Goal: Check status: Check status

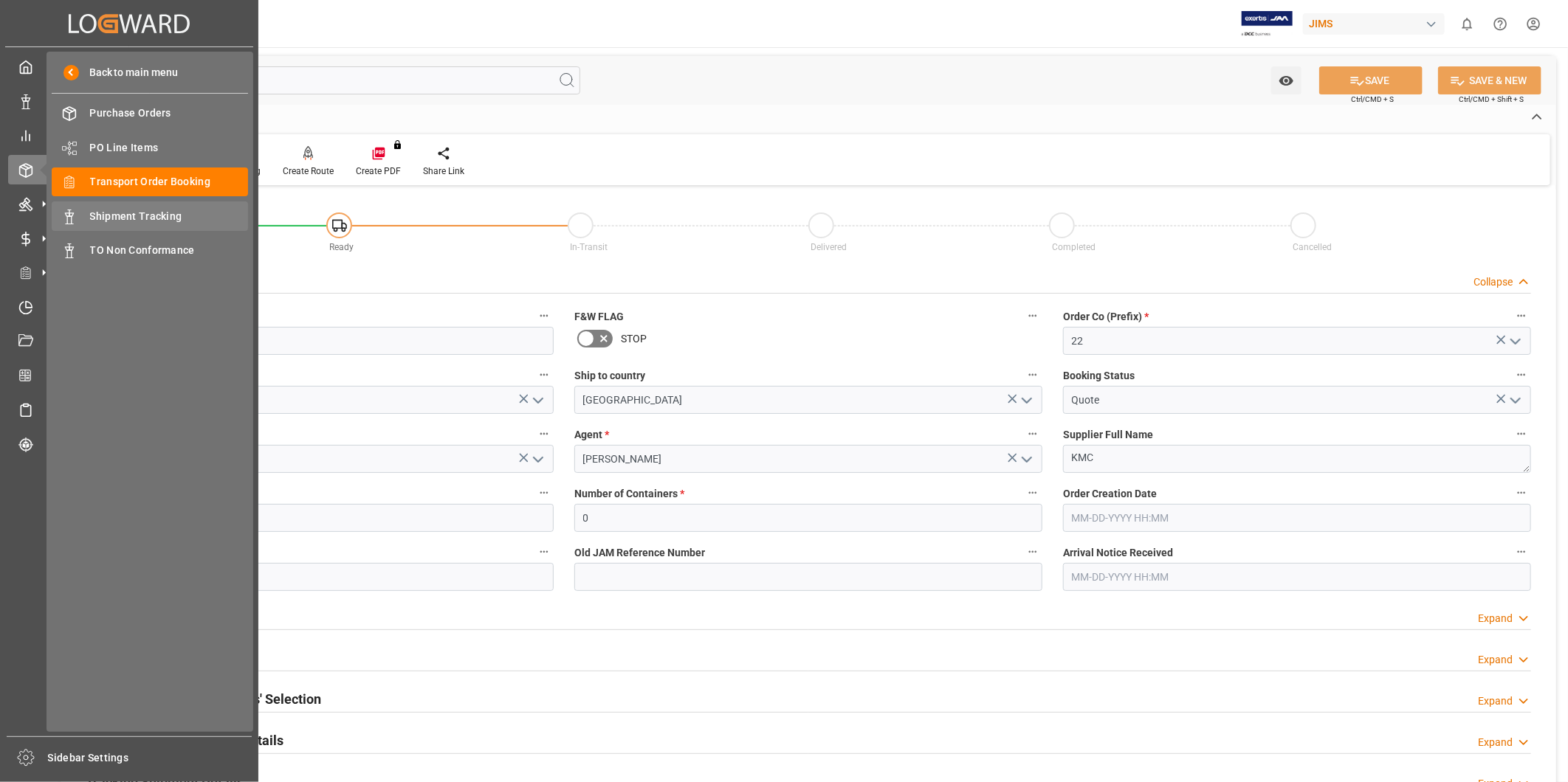
click at [170, 216] on span "Shipment Tracking" at bounding box center [169, 216] width 158 height 15
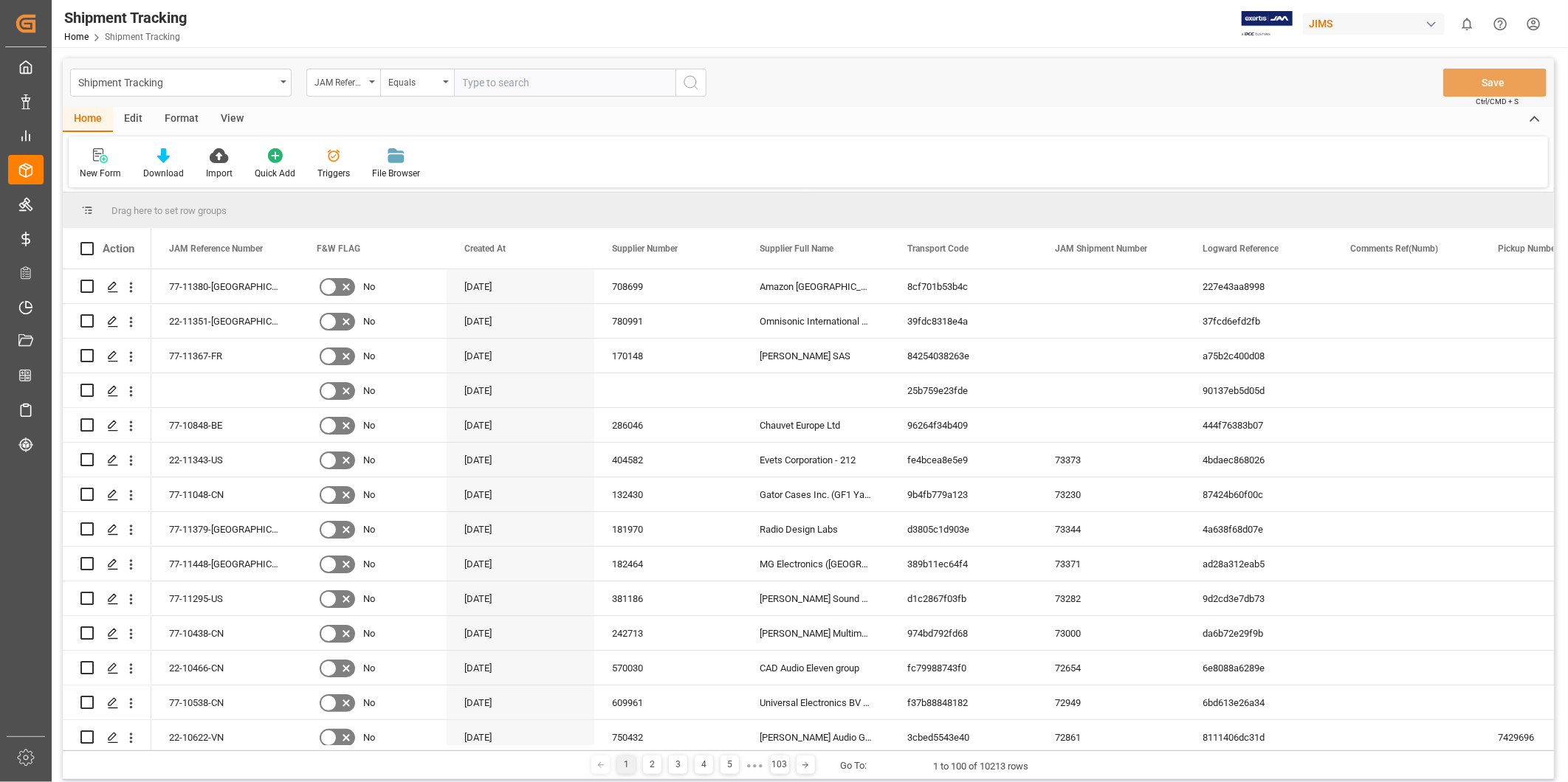
click at [544, 84] on input "text" at bounding box center [564, 82] width 221 height 28
type input "22-11187-US"
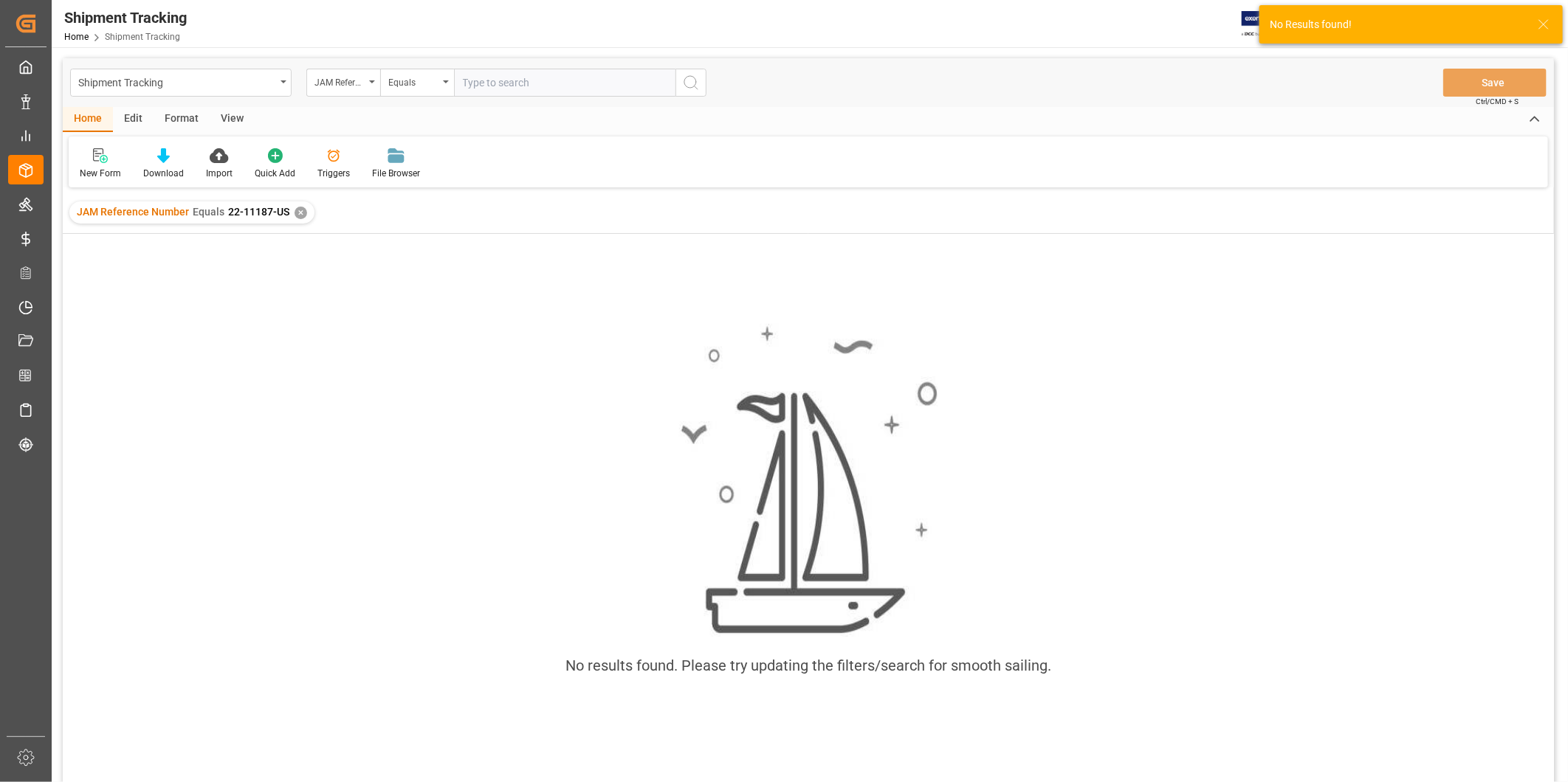
click at [303, 214] on div "✕" at bounding box center [301, 213] width 13 height 13
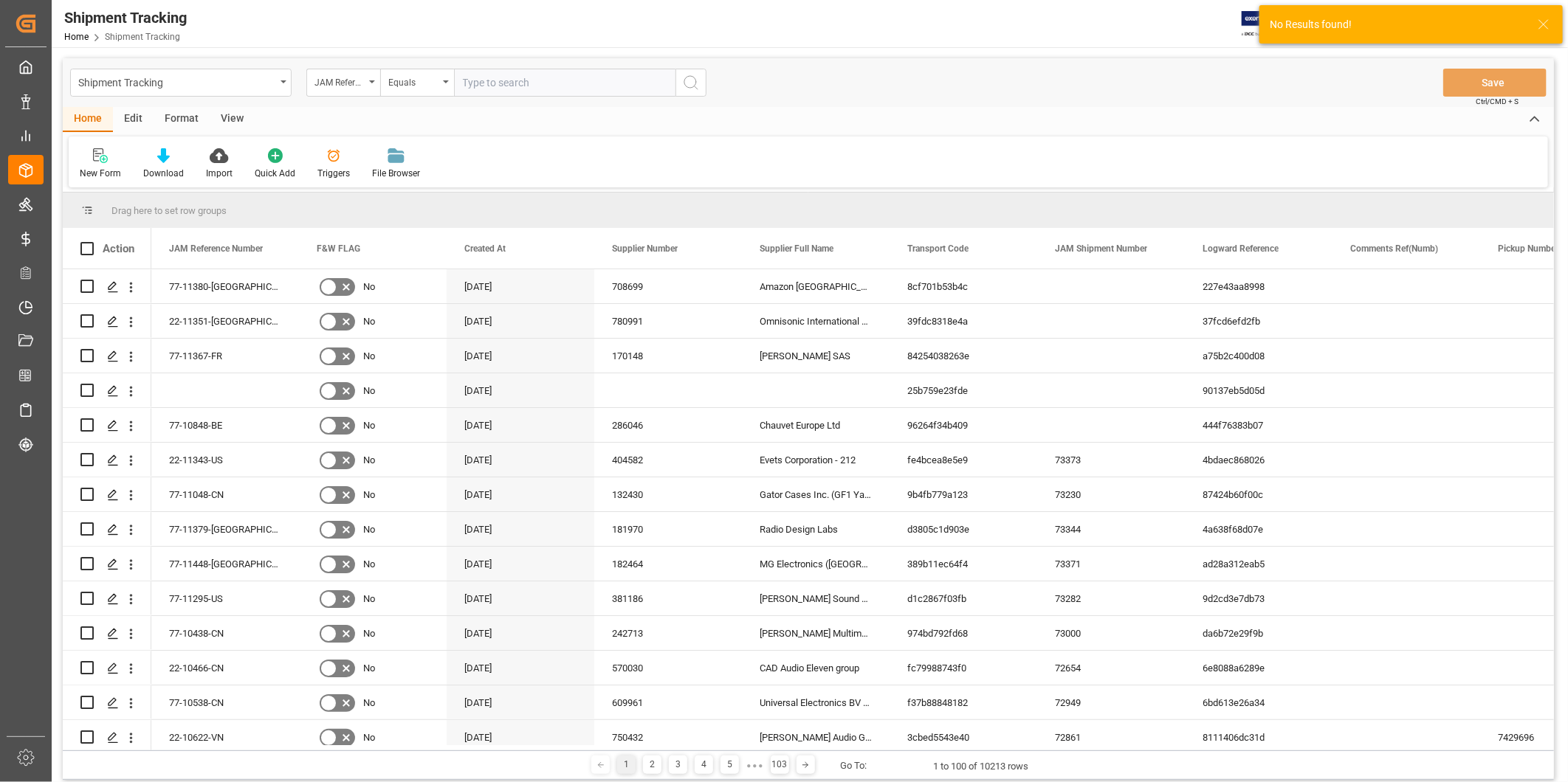
click at [495, 87] on input "text" at bounding box center [564, 82] width 221 height 28
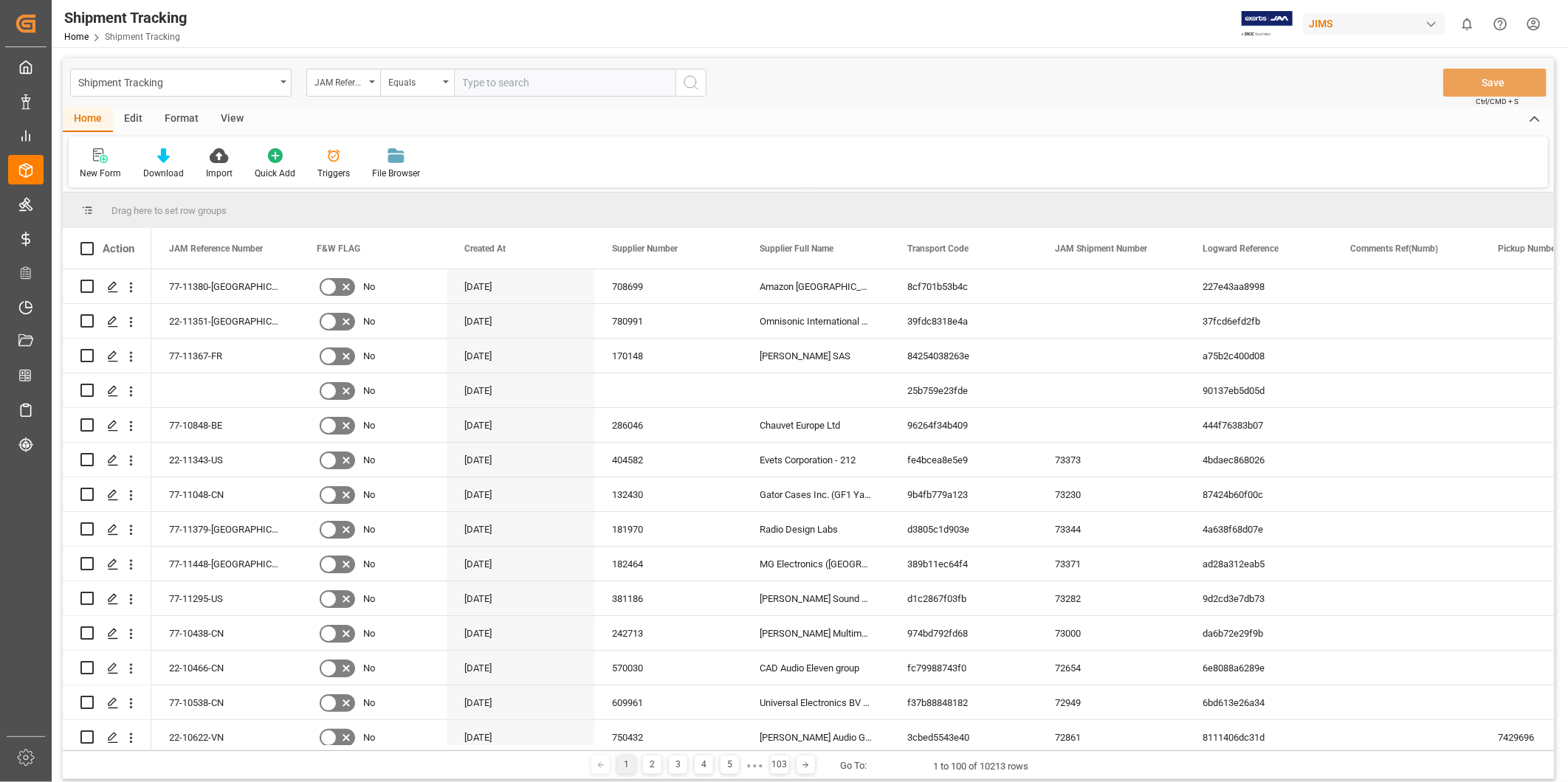
paste input "22-11187-U"
click at [739, 78] on div "Shipment Tracking JAM Reference Number Equals 22-11187-US Save Ctrl/CMD + S" at bounding box center [809, 82] width 1492 height 49
click at [470, 82] on input "22-11187-US" at bounding box center [564, 82] width 221 height 28
type input "22-11187-US"
click at [696, 84] on circle "search button" at bounding box center [690, 82] width 12 height 12
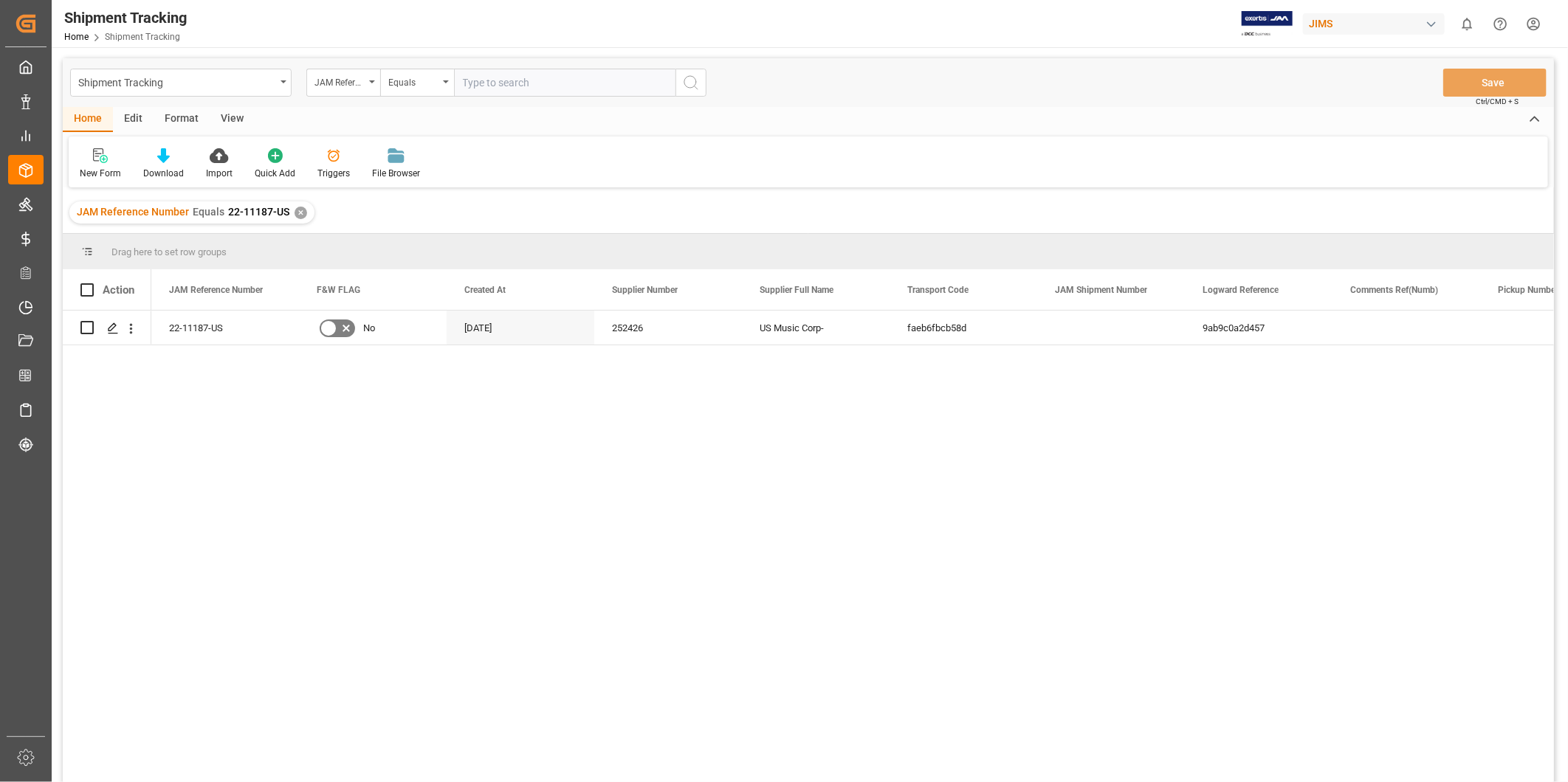
click at [237, 121] on div "View" at bounding box center [232, 120] width 45 height 25
click at [72, 171] on div "Default" at bounding box center [94, 164] width 51 height 33
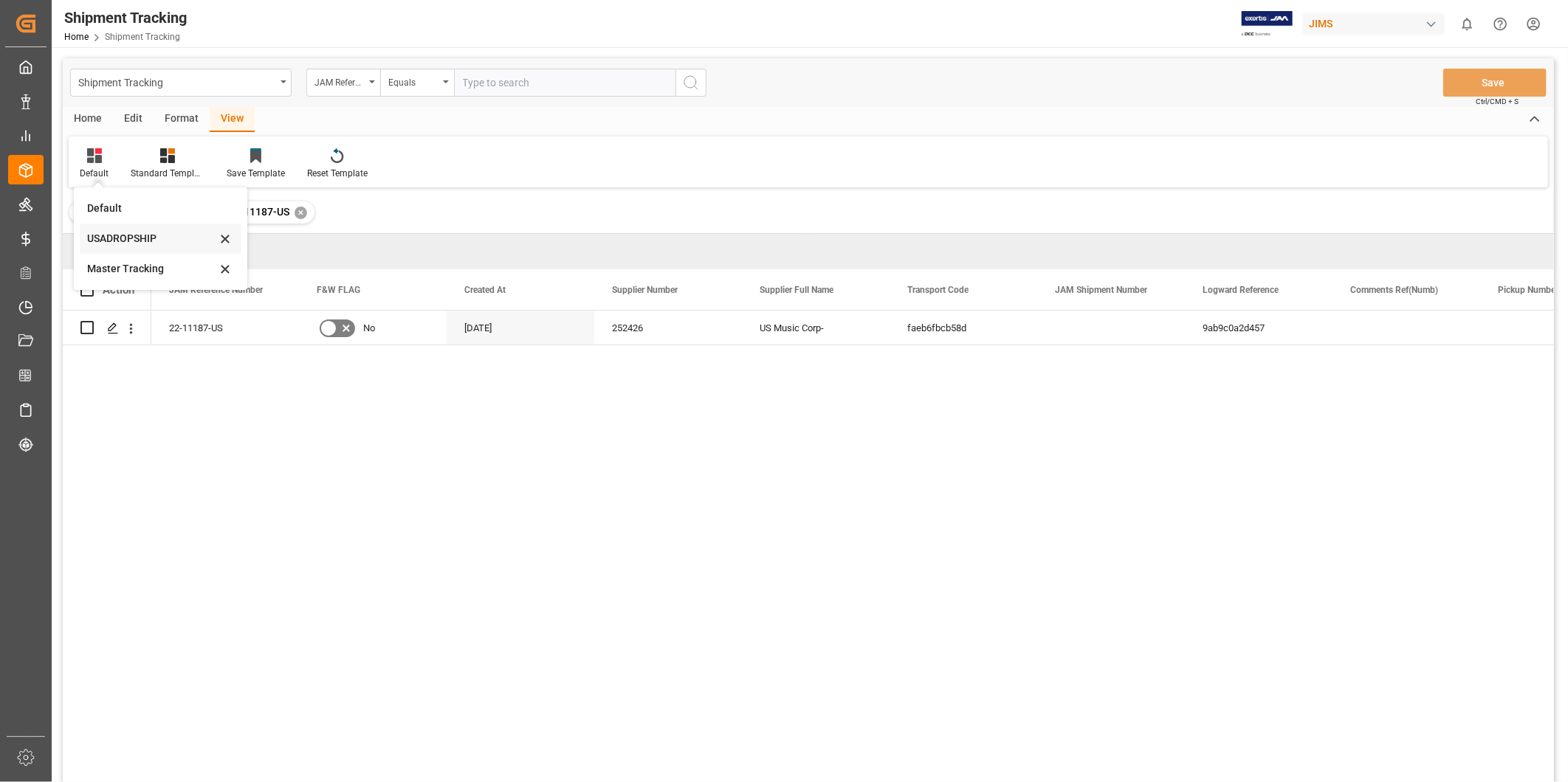
click at [107, 232] on div "USADROPSHIP" at bounding box center [151, 238] width 129 height 15
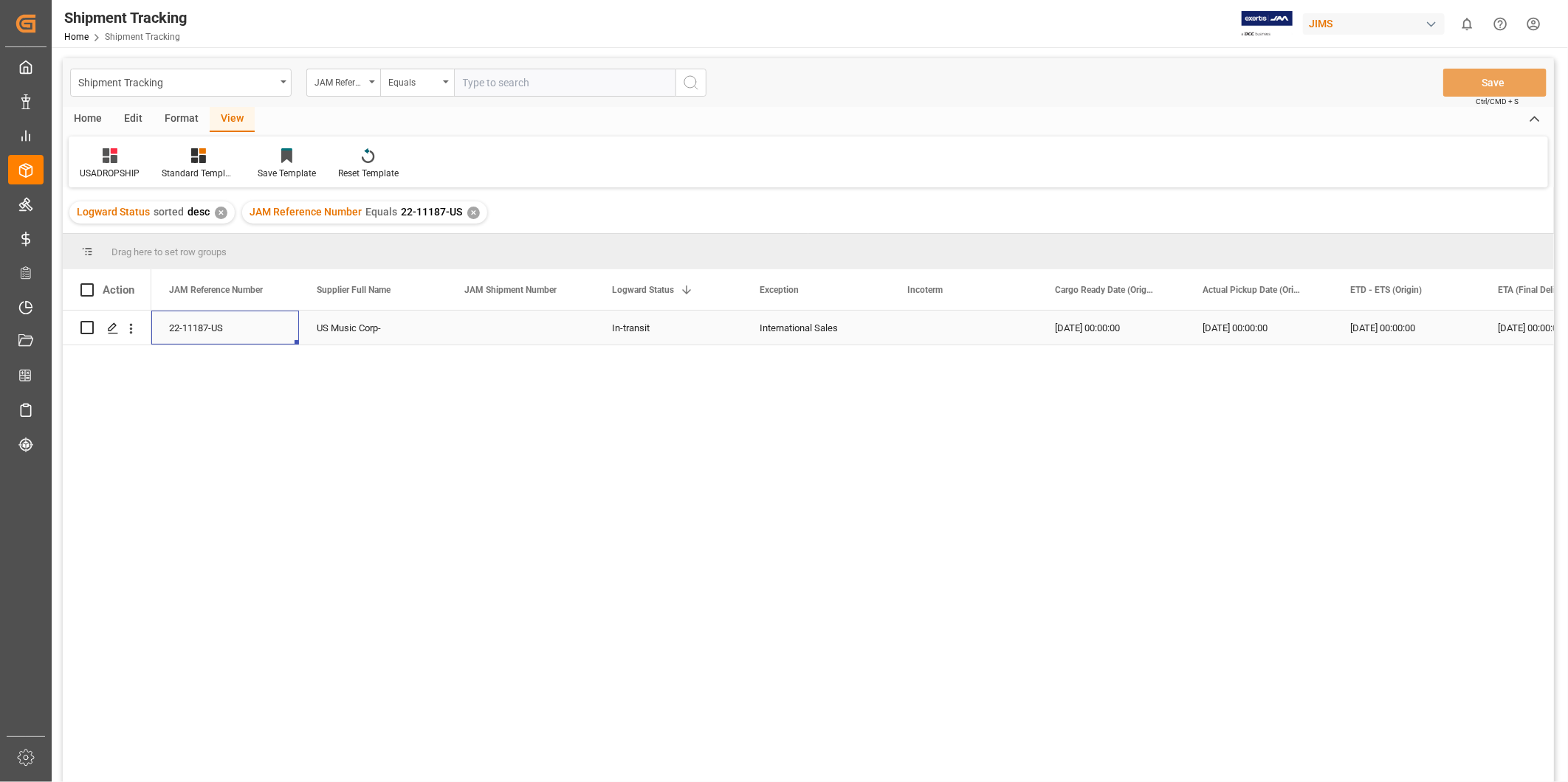
click at [252, 336] on div "22-11187-US" at bounding box center [225, 328] width 148 height 34
click at [1135, 333] on div "10-10-2025 00:00:00" at bounding box center [1111, 328] width 148 height 34
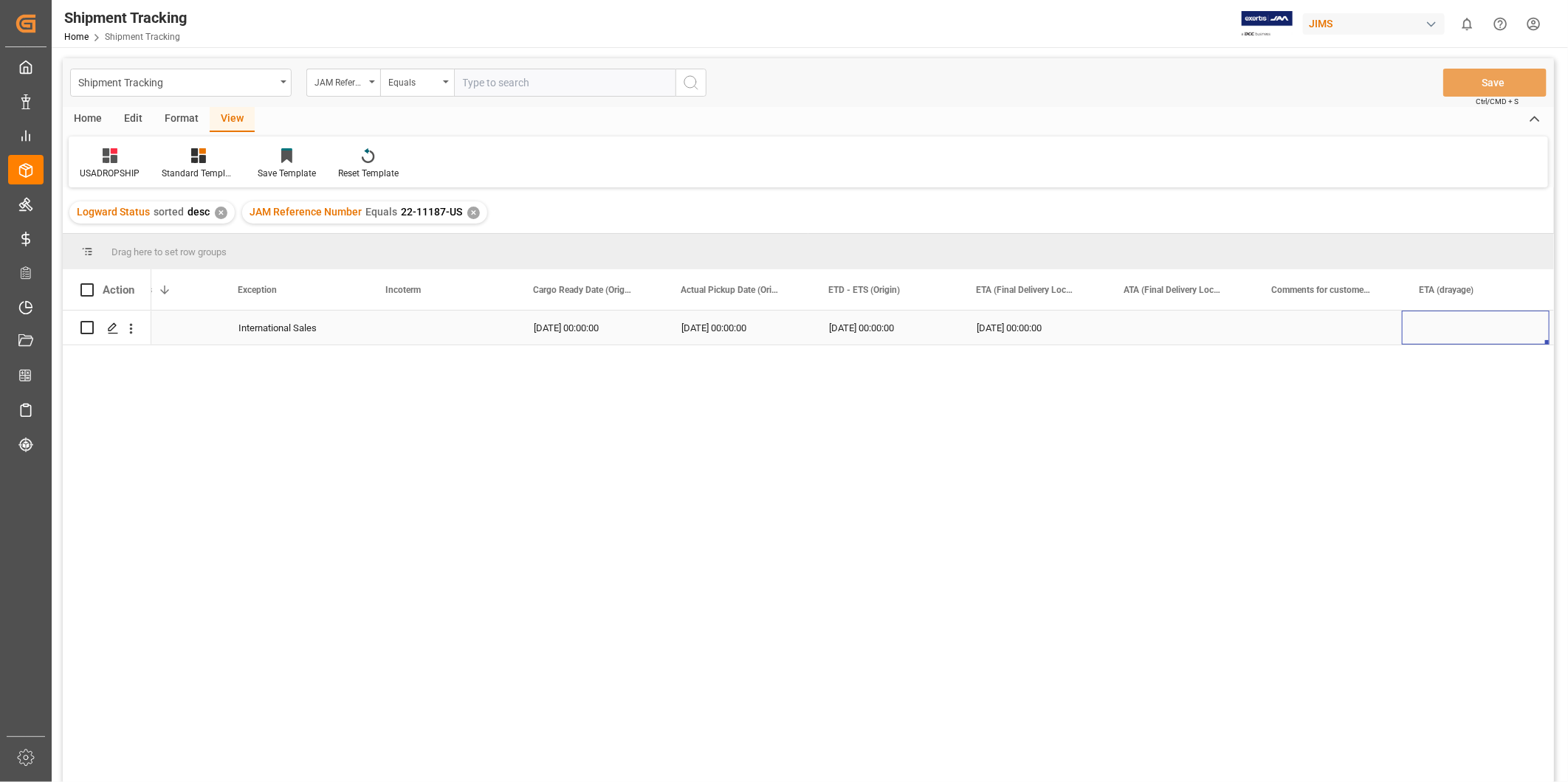
scroll to position [0, 665]
click at [1149, 320] on div "Press SPACE to select this row." at bounding box center [1185, 328] width 148 height 34
click at [641, 326] on div "10-10-2025 00:00:00" at bounding box center [595, 328] width 148 height 34
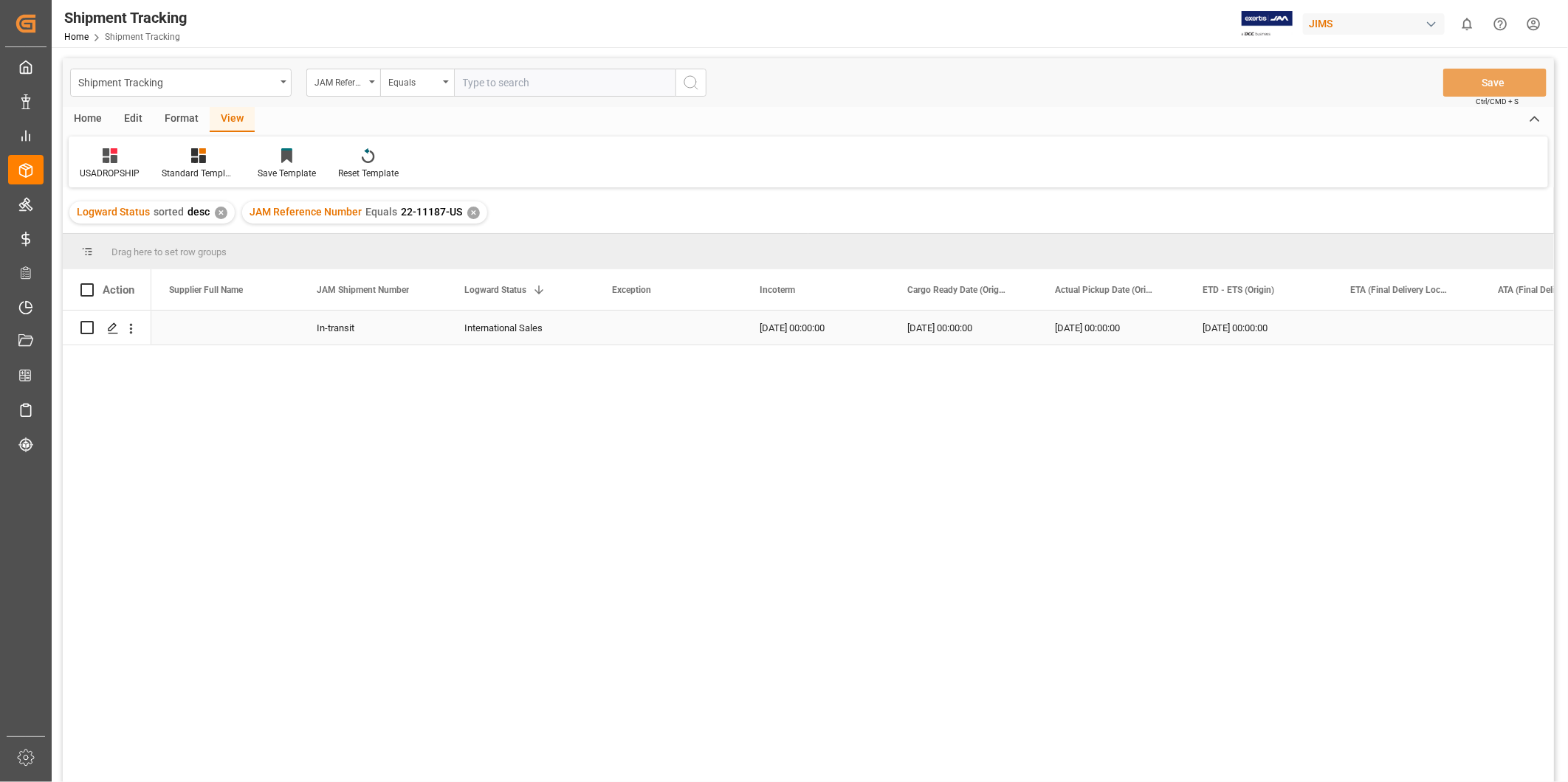
scroll to position [0, 0]
click at [120, 165] on div "USADROPSHIP" at bounding box center [109, 164] width 82 height 33
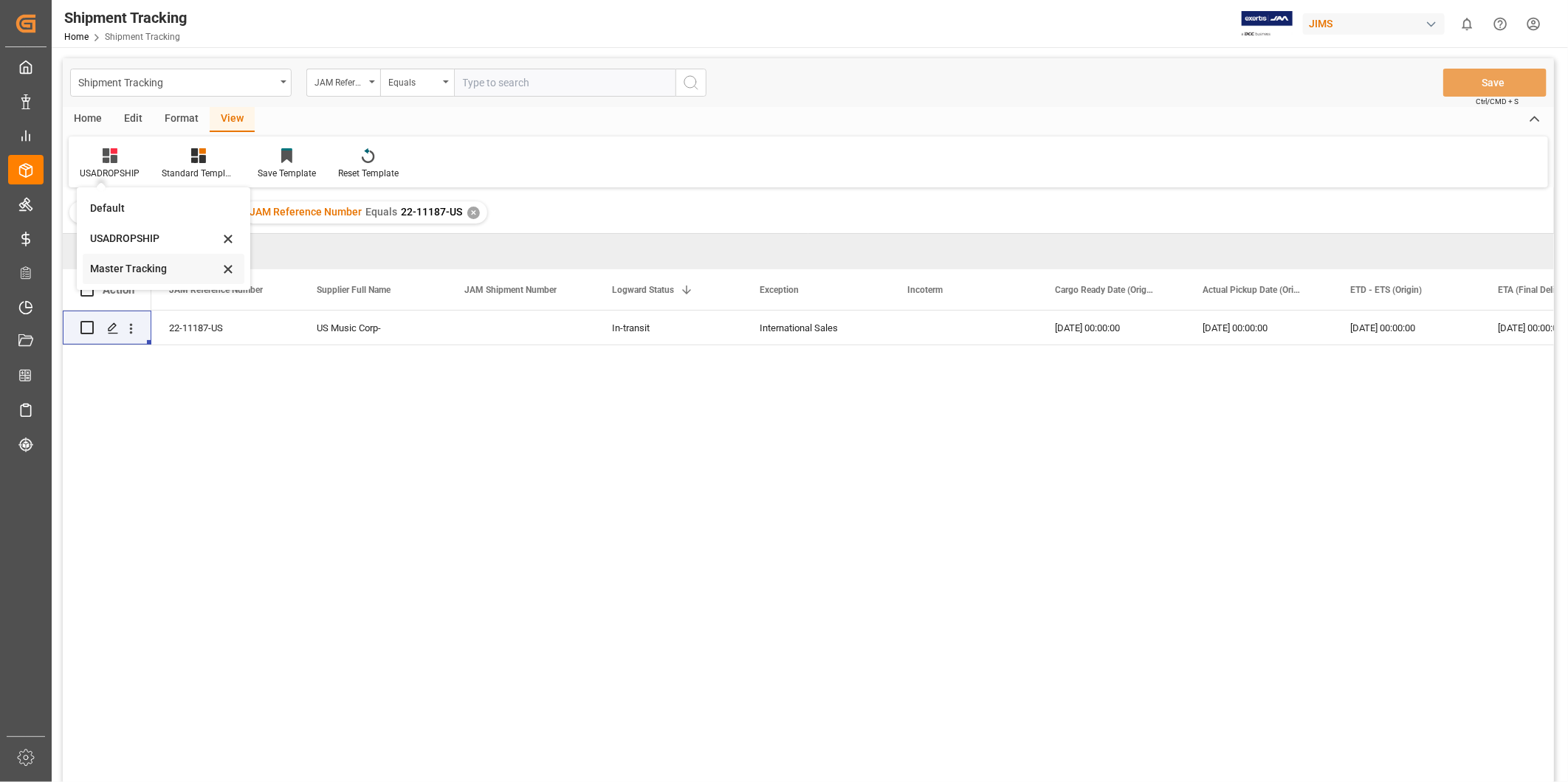
click at [131, 263] on div "Master Tracking" at bounding box center [154, 268] width 129 height 15
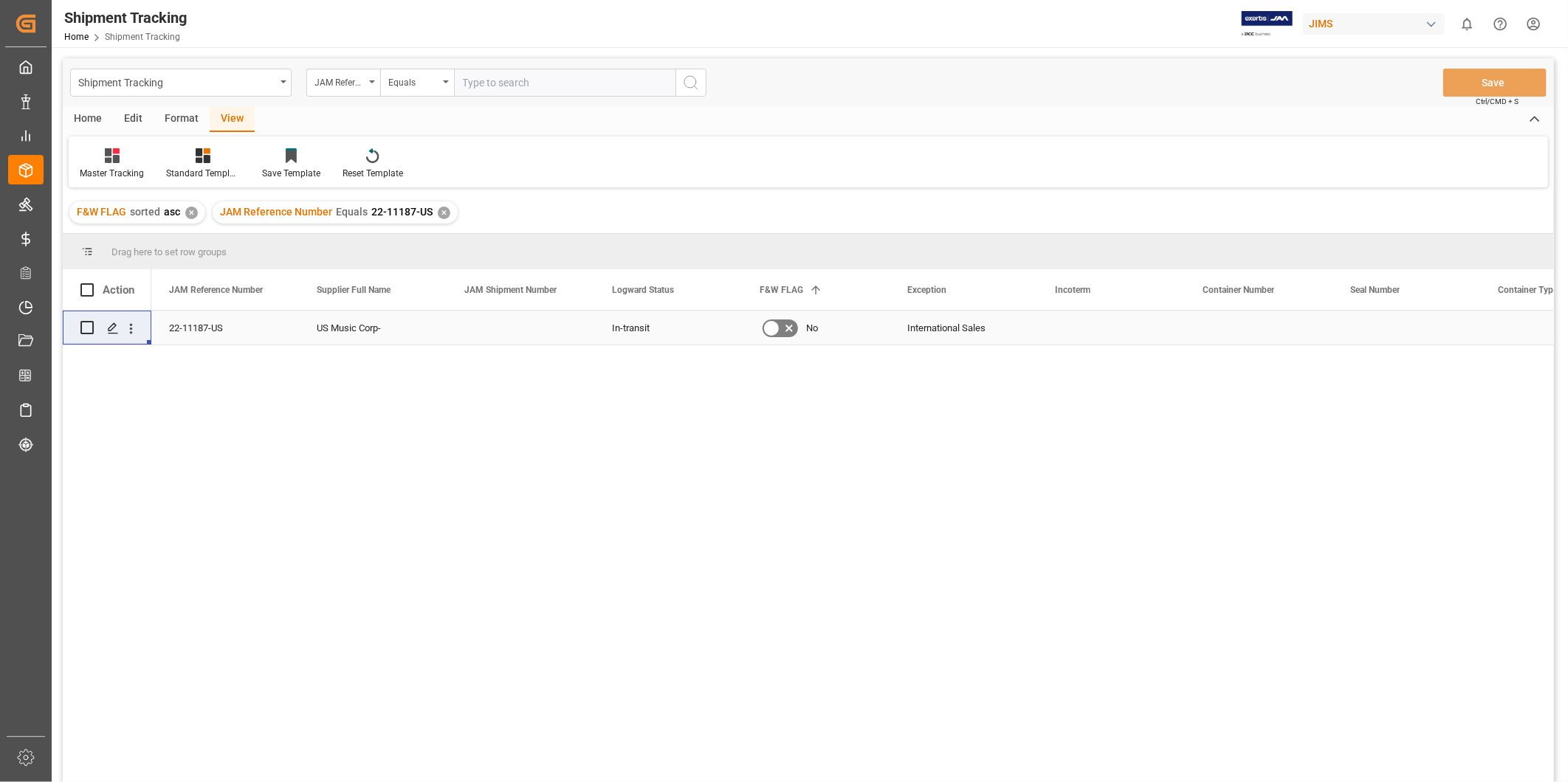
click at [494, 340] on div "Press SPACE to select this row." at bounding box center [521, 328] width 148 height 34
click at [1215, 329] on div "Press SPACE to select this row." at bounding box center [1259, 328] width 148 height 34
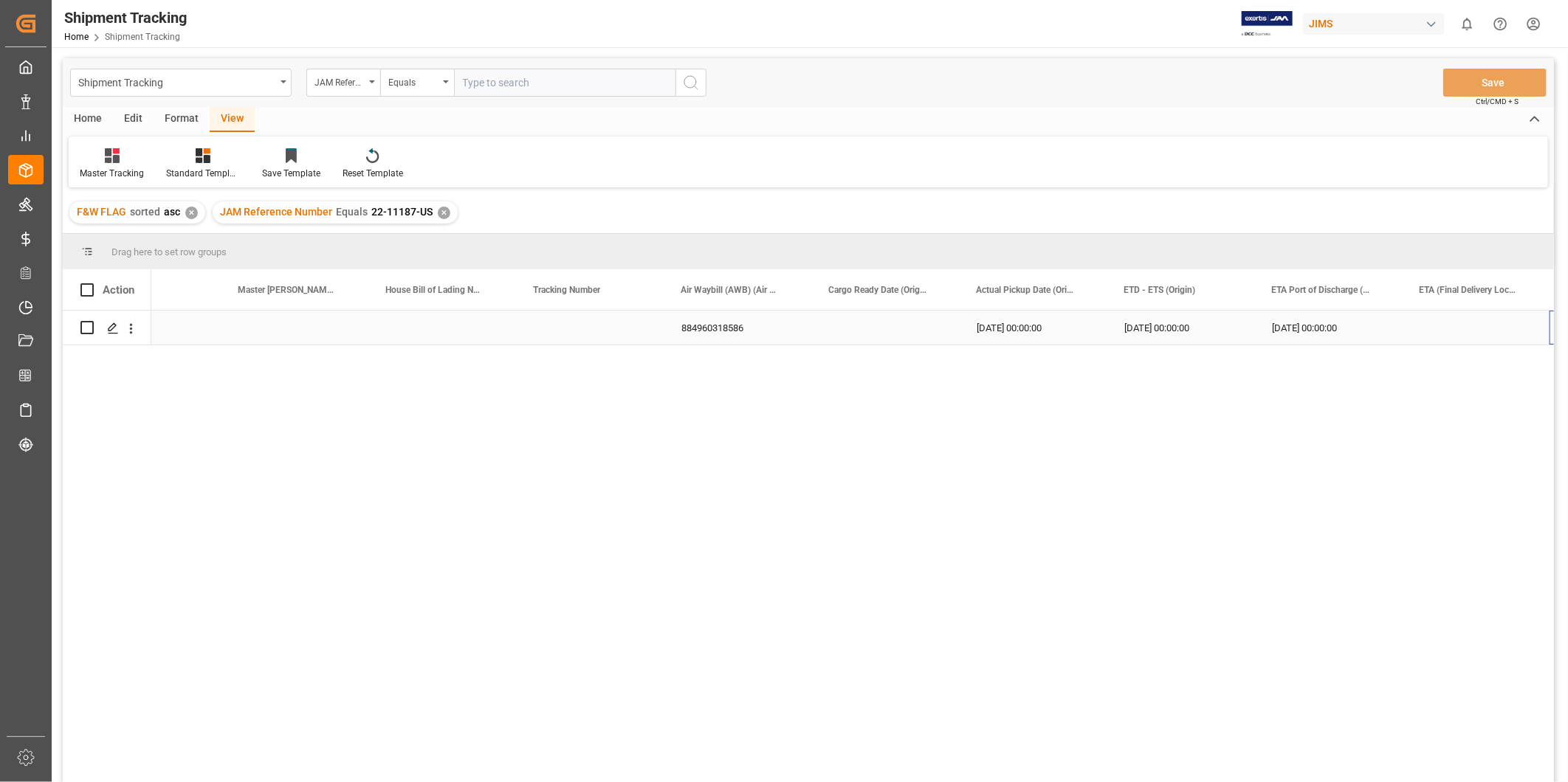
scroll to position [0, 1407]
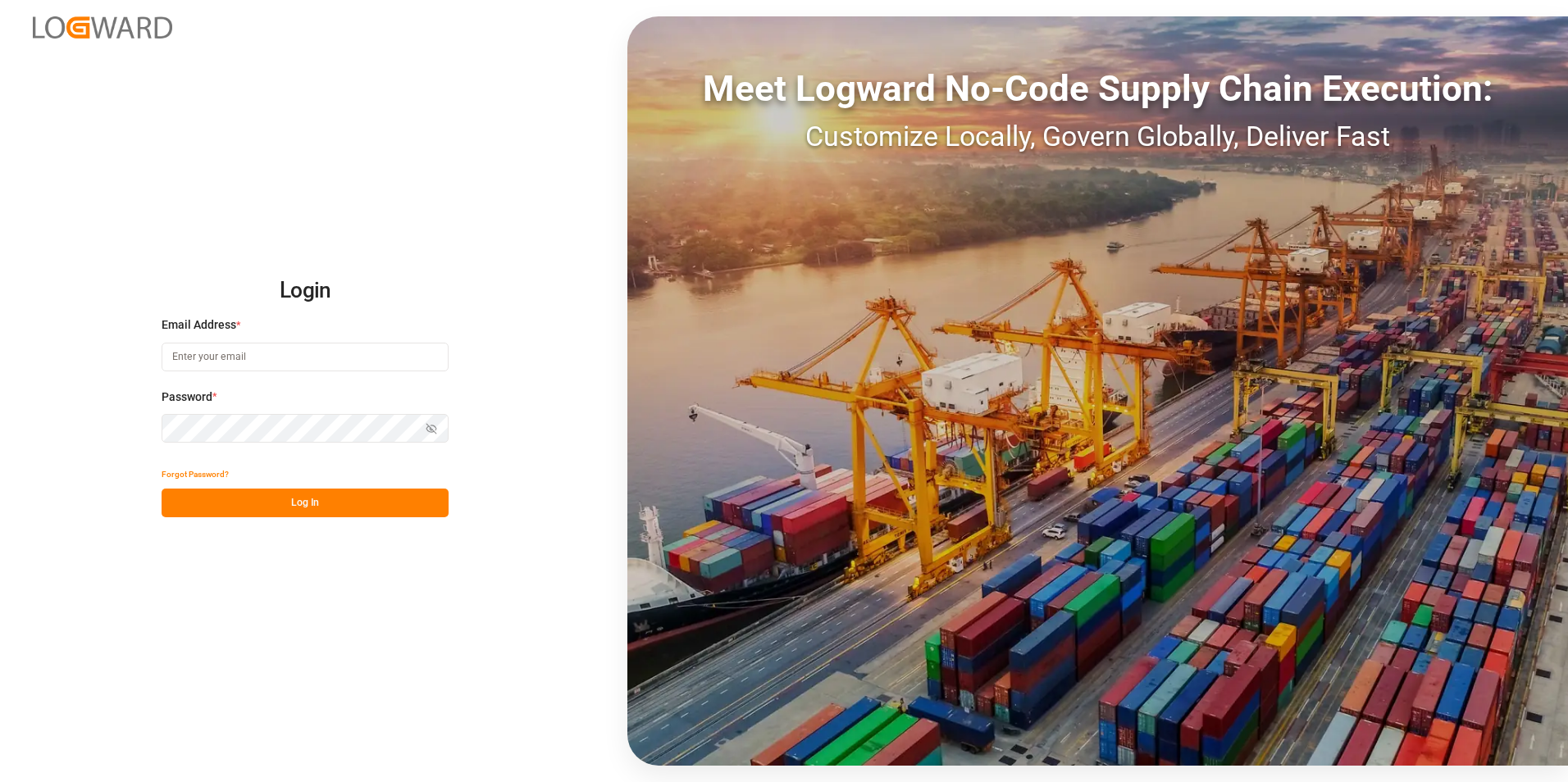
type input "[PERSON_NAME][EMAIL_ADDRESS][DOMAIN_NAME]"
click at [320, 506] on button "Log In" at bounding box center [305, 503] width 287 height 28
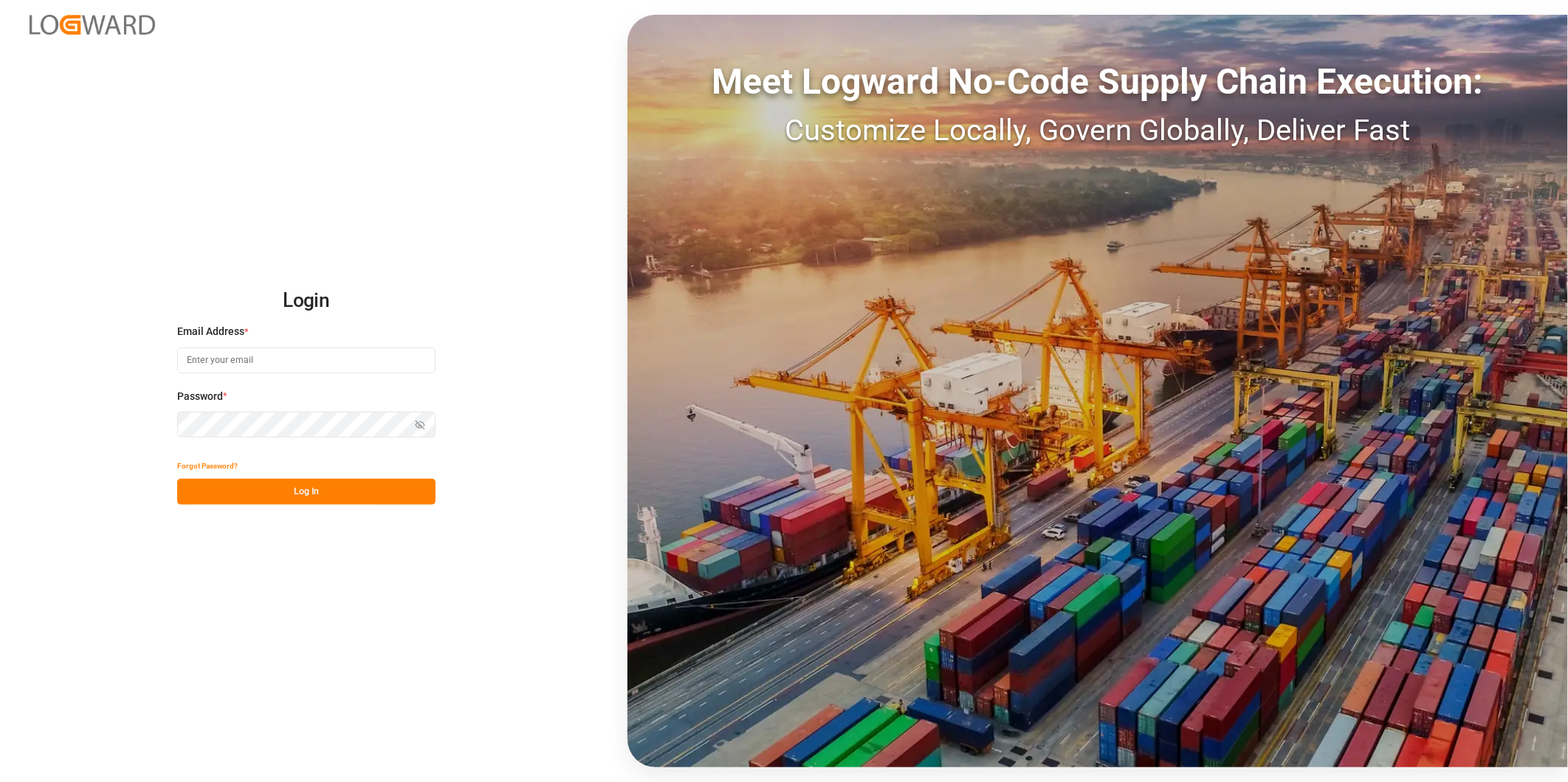
type input "[PERSON_NAME][EMAIL_ADDRESS][DOMAIN_NAME]"
click at [320, 493] on button "Log In" at bounding box center [306, 492] width 259 height 25
